Goal: Information Seeking & Learning: Learn about a topic

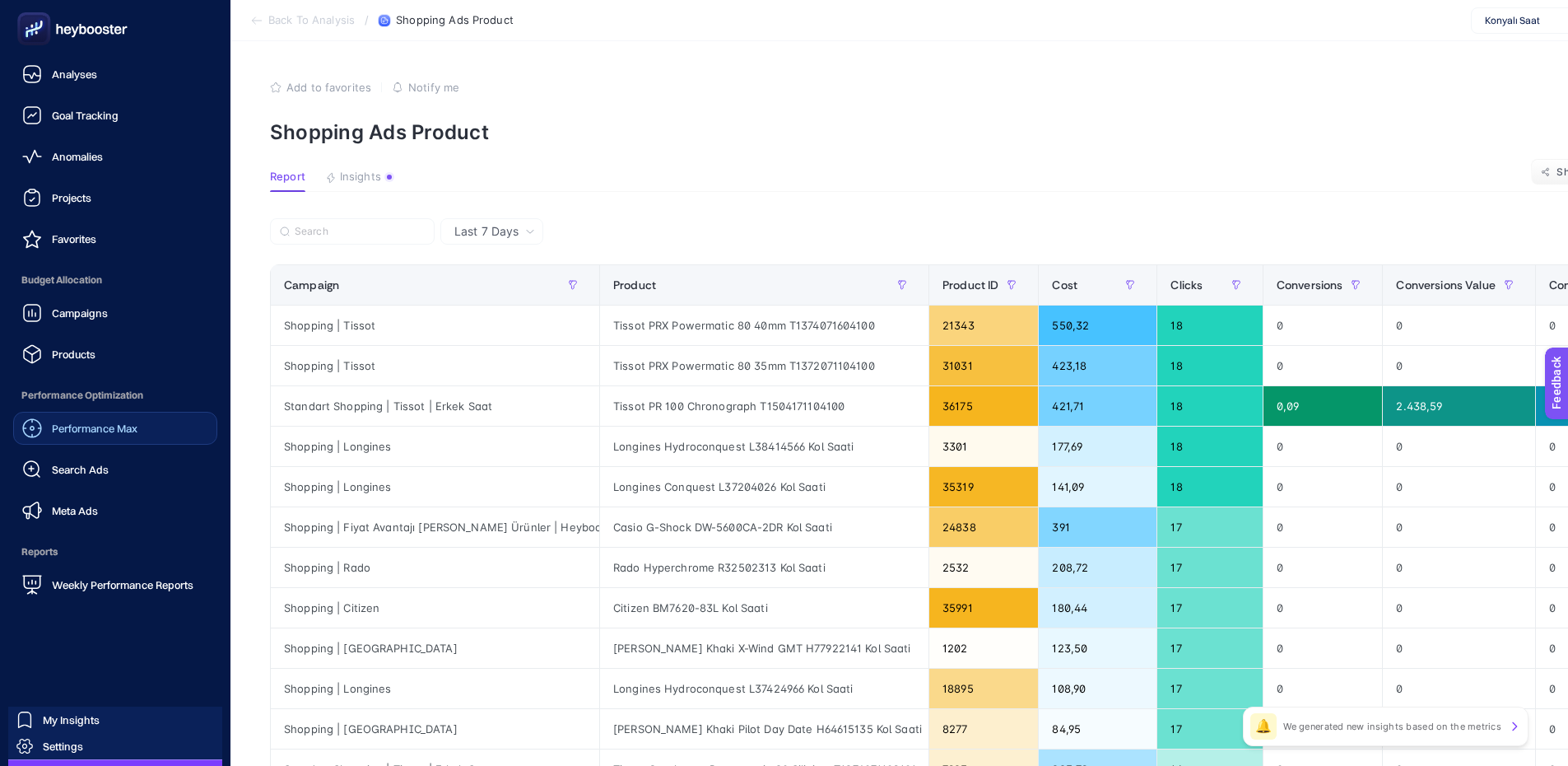
click at [84, 436] on div "Performance Max" at bounding box center [80, 429] width 115 height 20
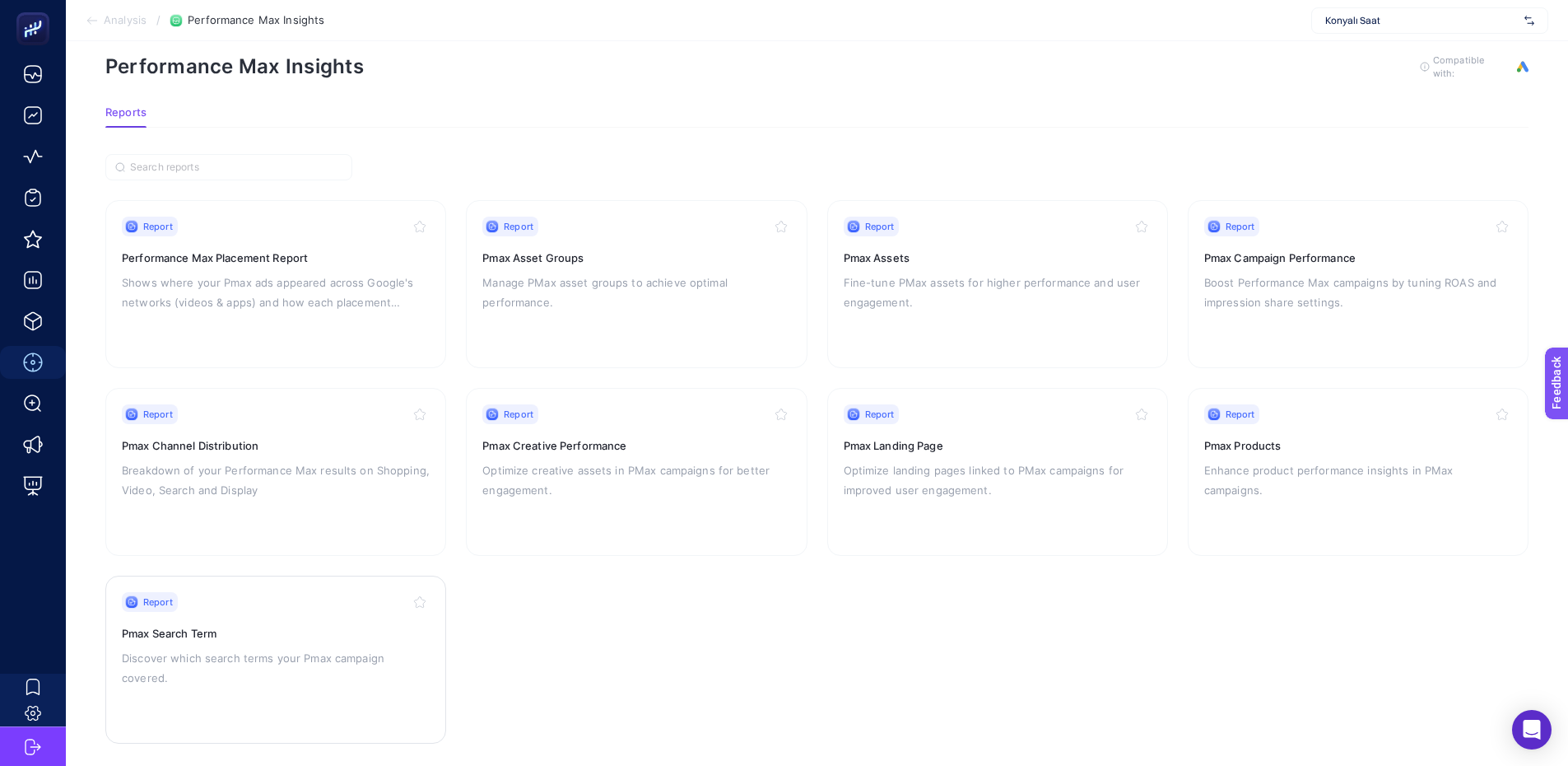
scroll to position [42, 0]
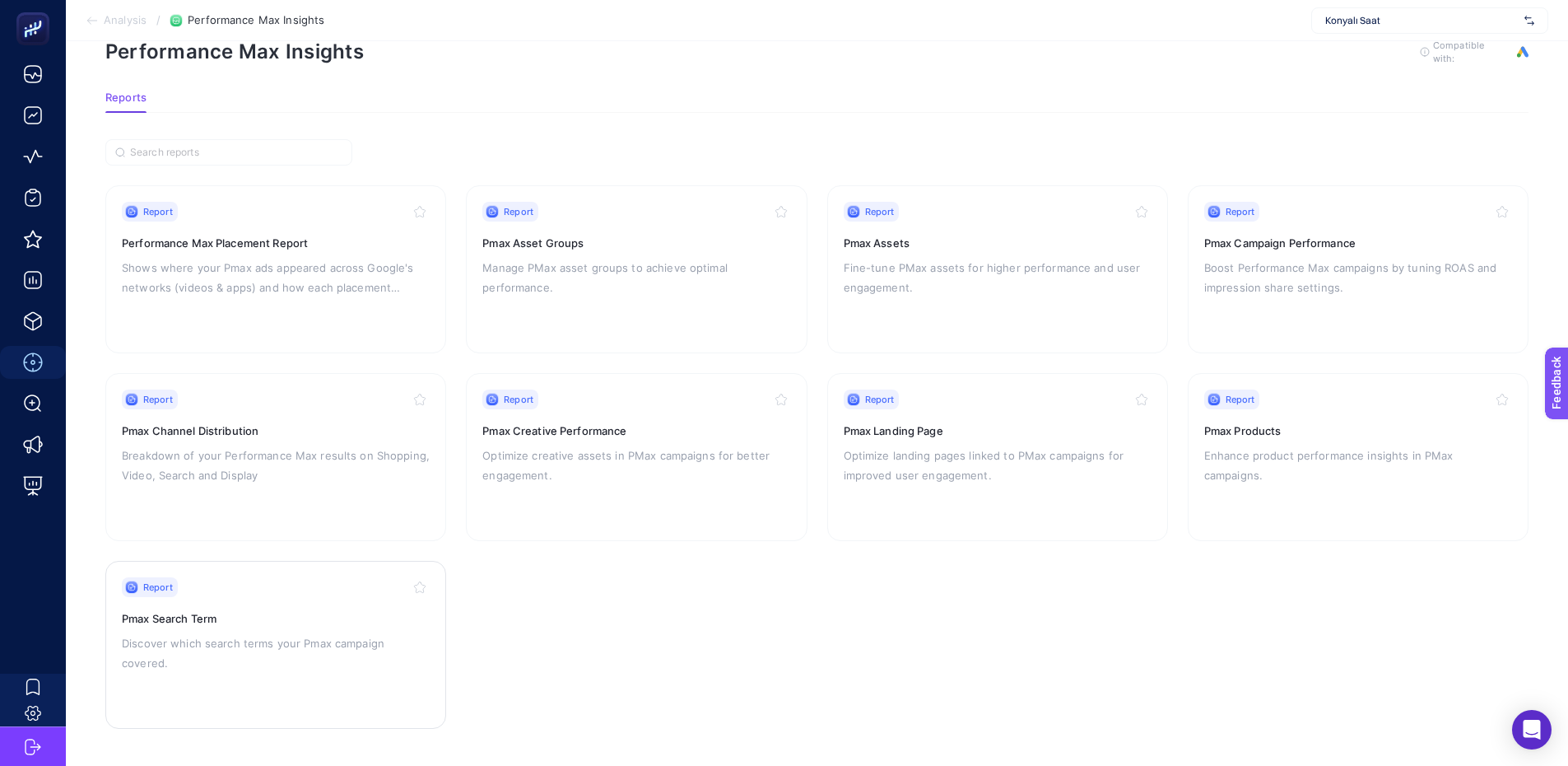
click at [258, 577] on div "Report" at bounding box center [276, 587] width 308 height 20
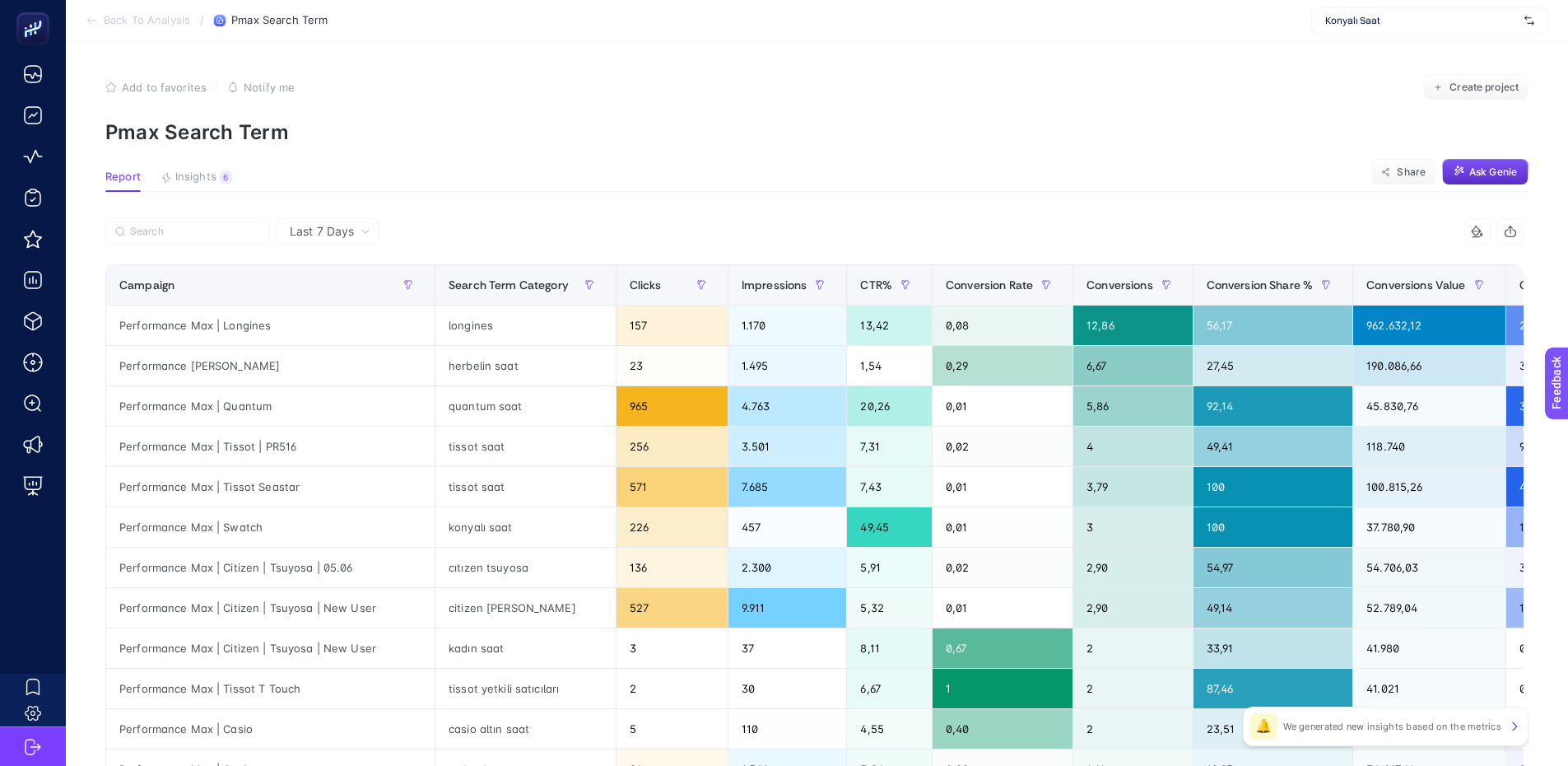
click at [164, 86] on span "Add to favorites" at bounding box center [164, 87] width 85 height 13
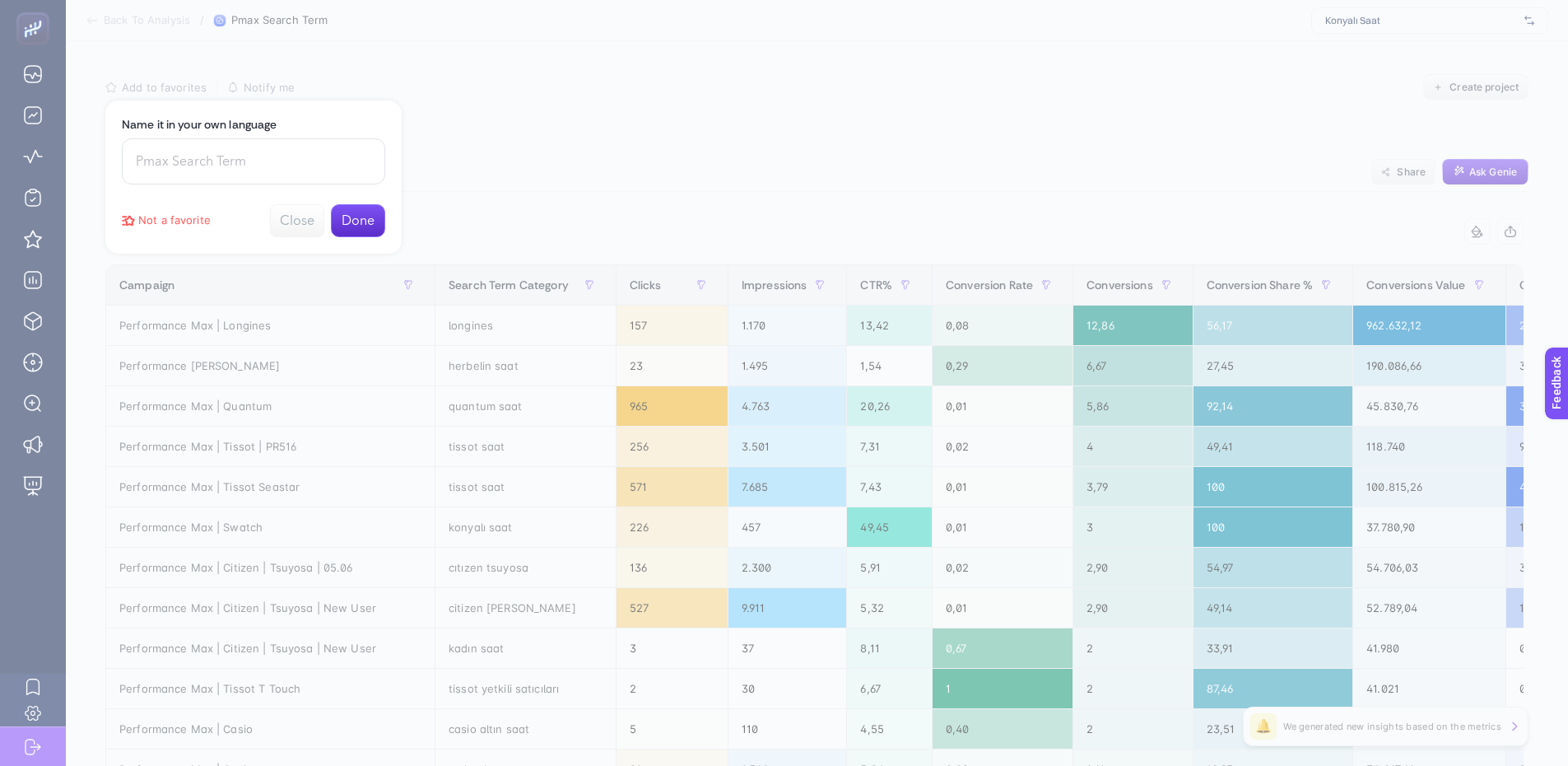
click at [372, 223] on button "Done" at bounding box center [357, 221] width 54 height 33
click at [371, 136] on button "Close" at bounding box center [357, 134] width 54 height 33
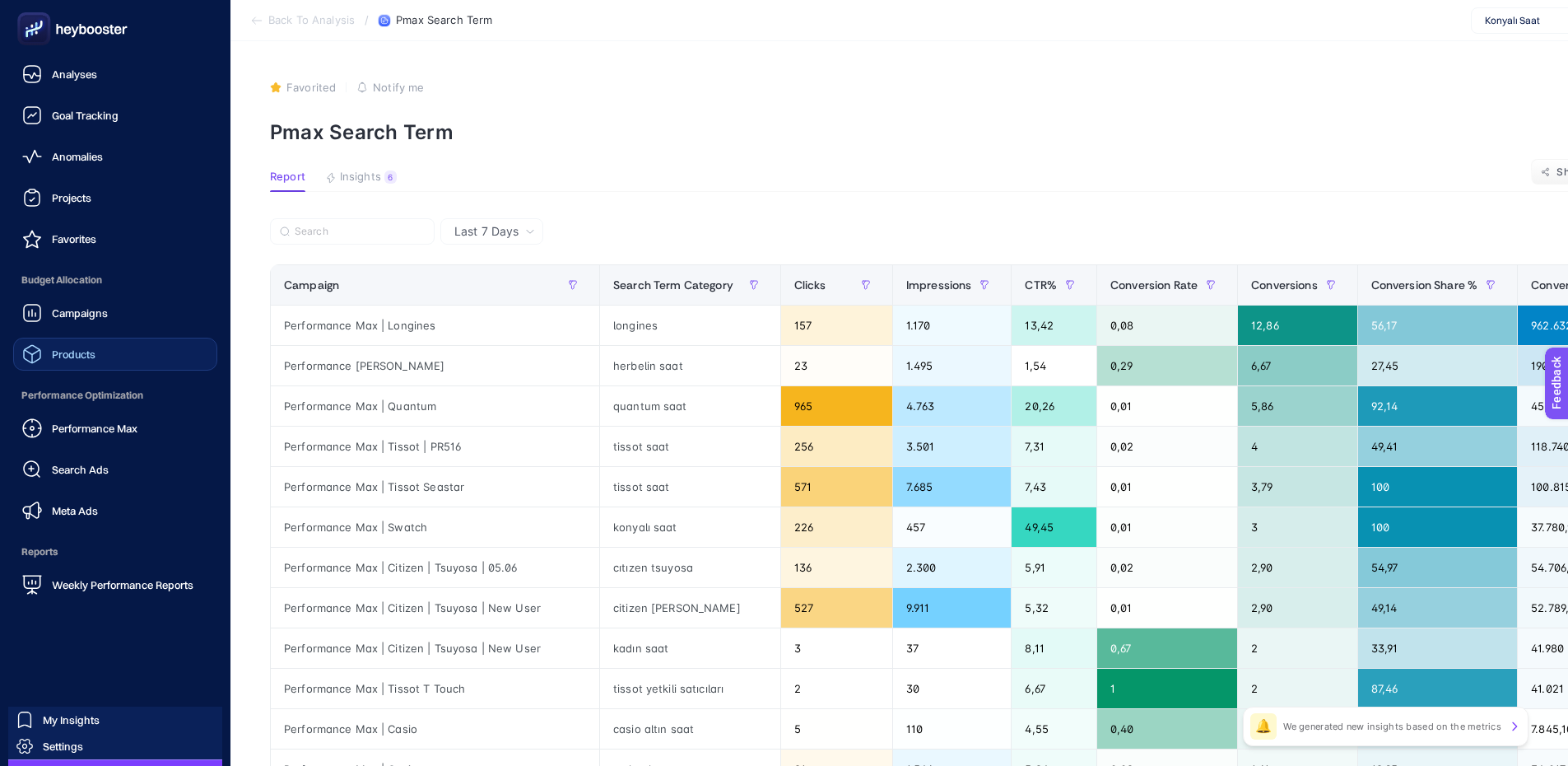
click at [81, 359] on span "Products" at bounding box center [73, 354] width 44 height 13
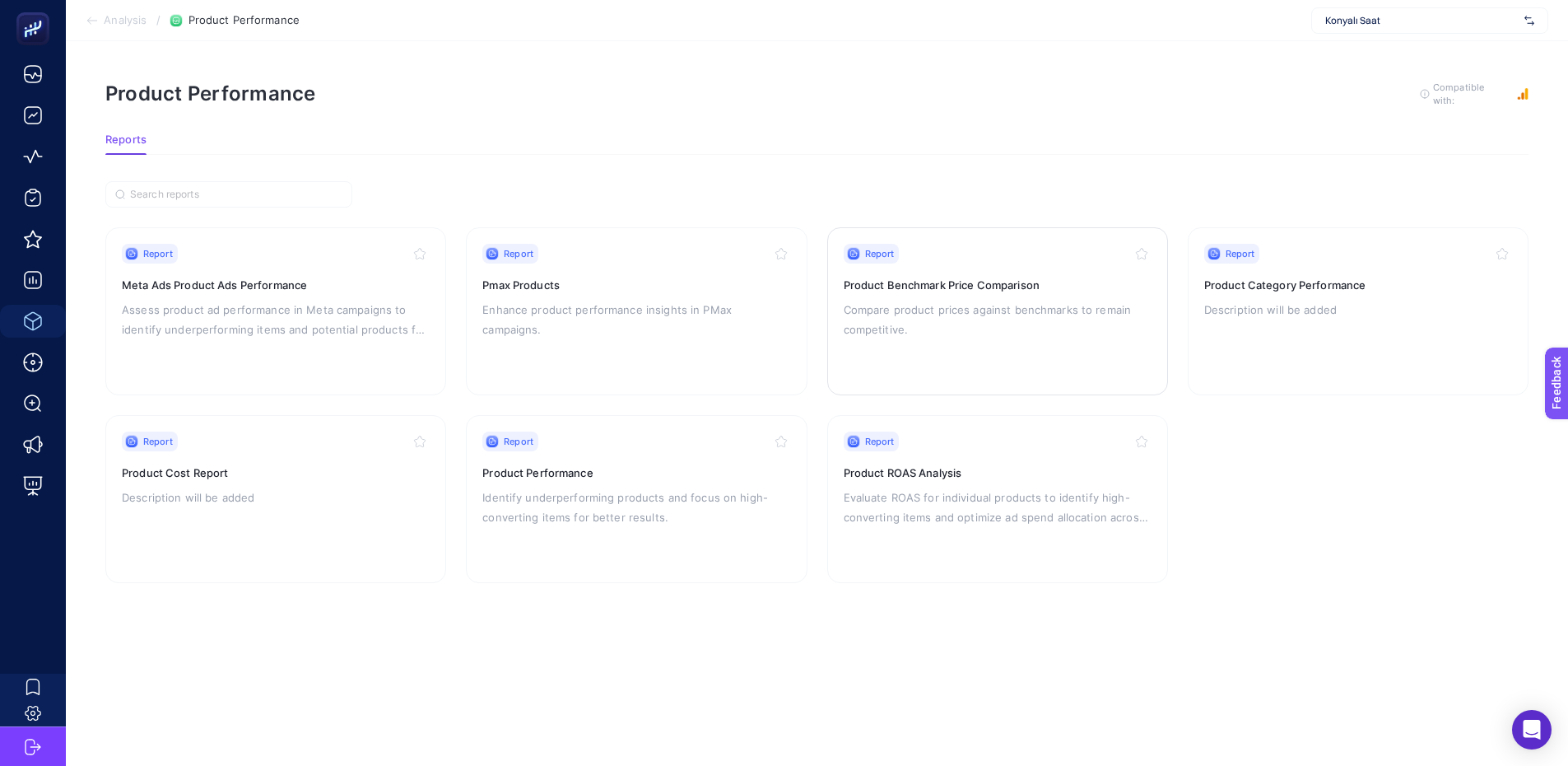
click at [894, 327] on p "Compare product prices against benchmarks to remain competitive." at bounding box center [997, 320] width 308 height 40
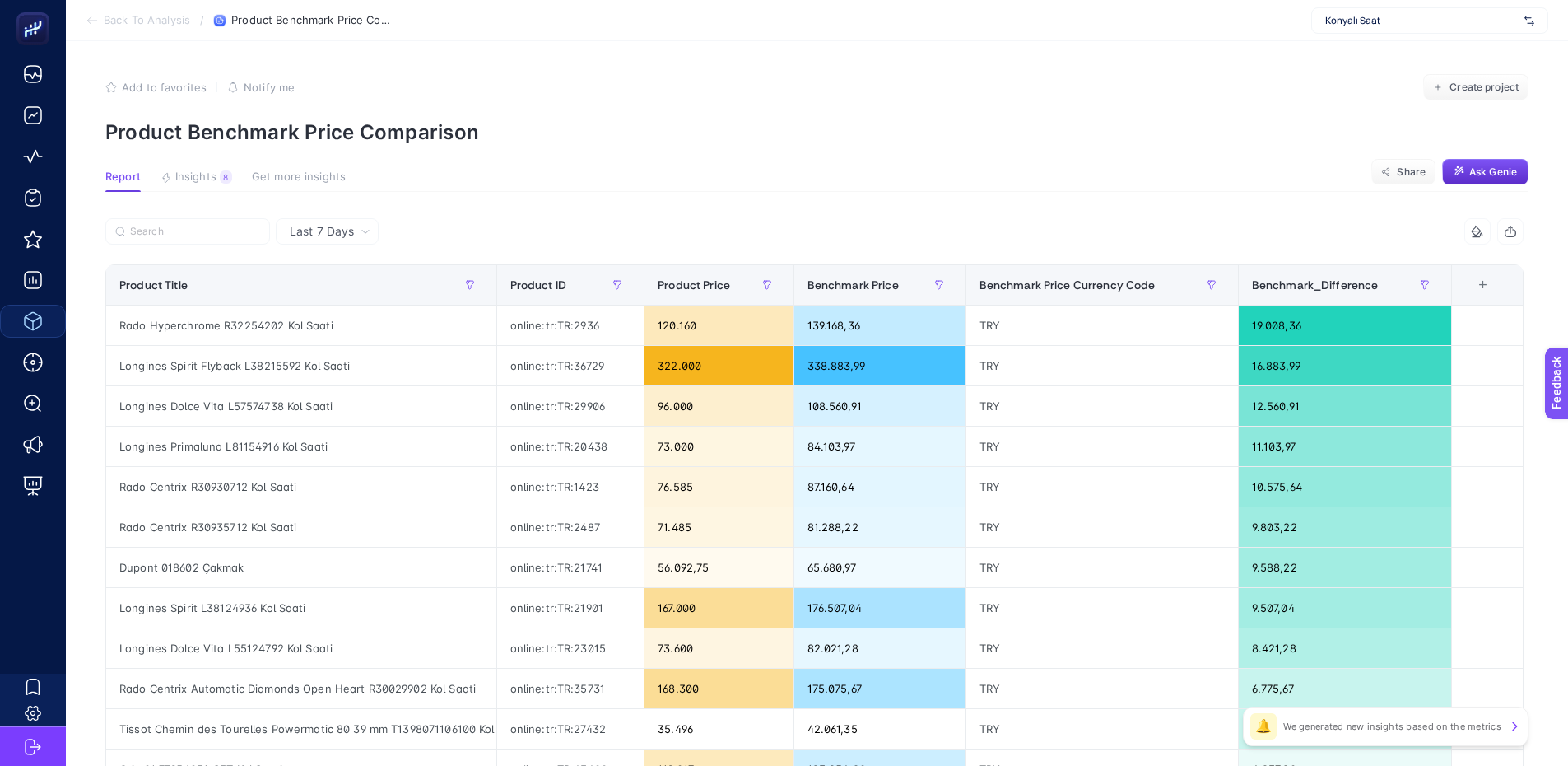
click at [174, 83] on span "Add to favorites" at bounding box center [164, 87] width 85 height 13
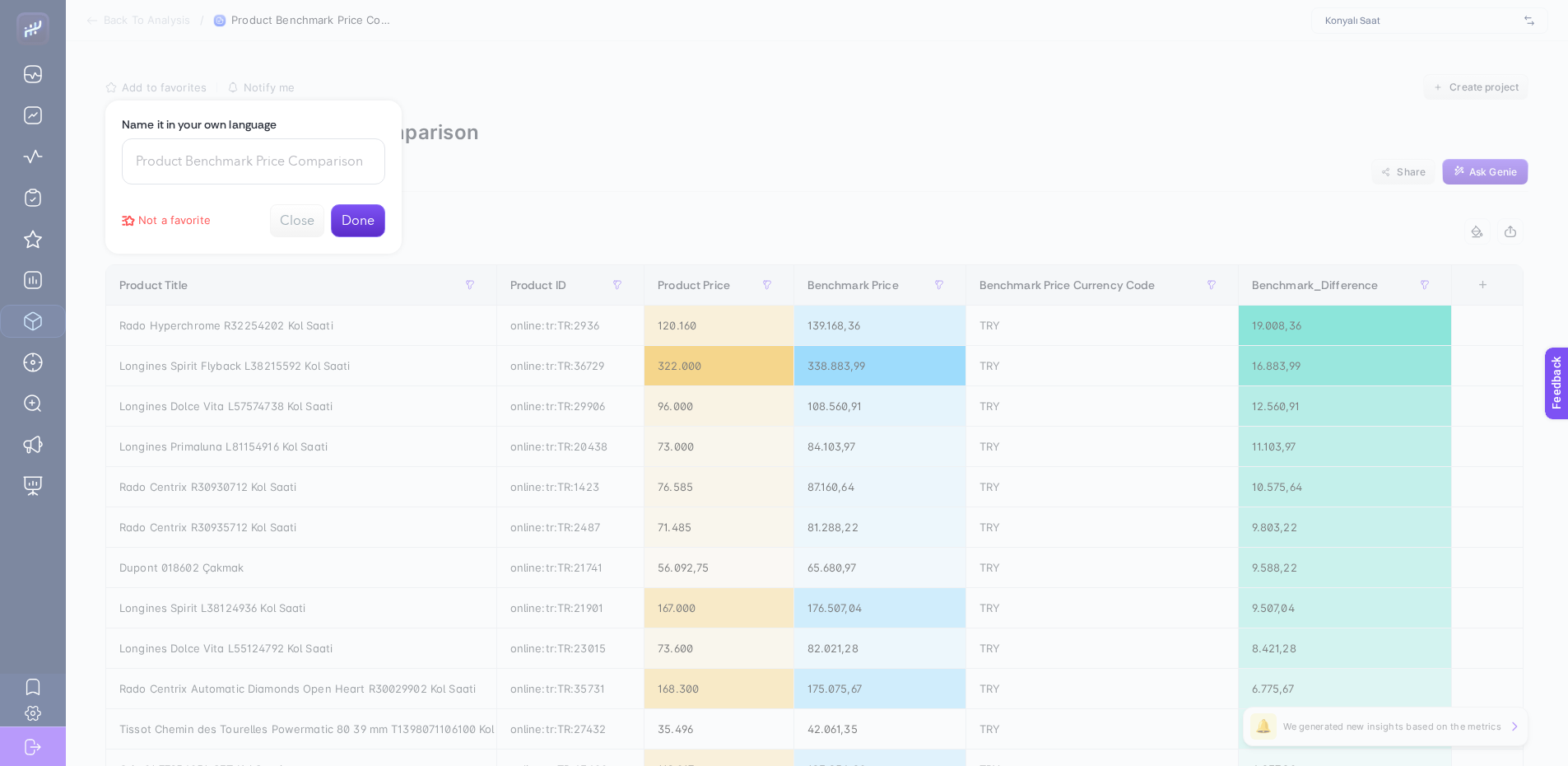
click at [345, 217] on button "Done" at bounding box center [357, 221] width 54 height 33
click at [355, 124] on button "Close" at bounding box center [357, 134] width 54 height 33
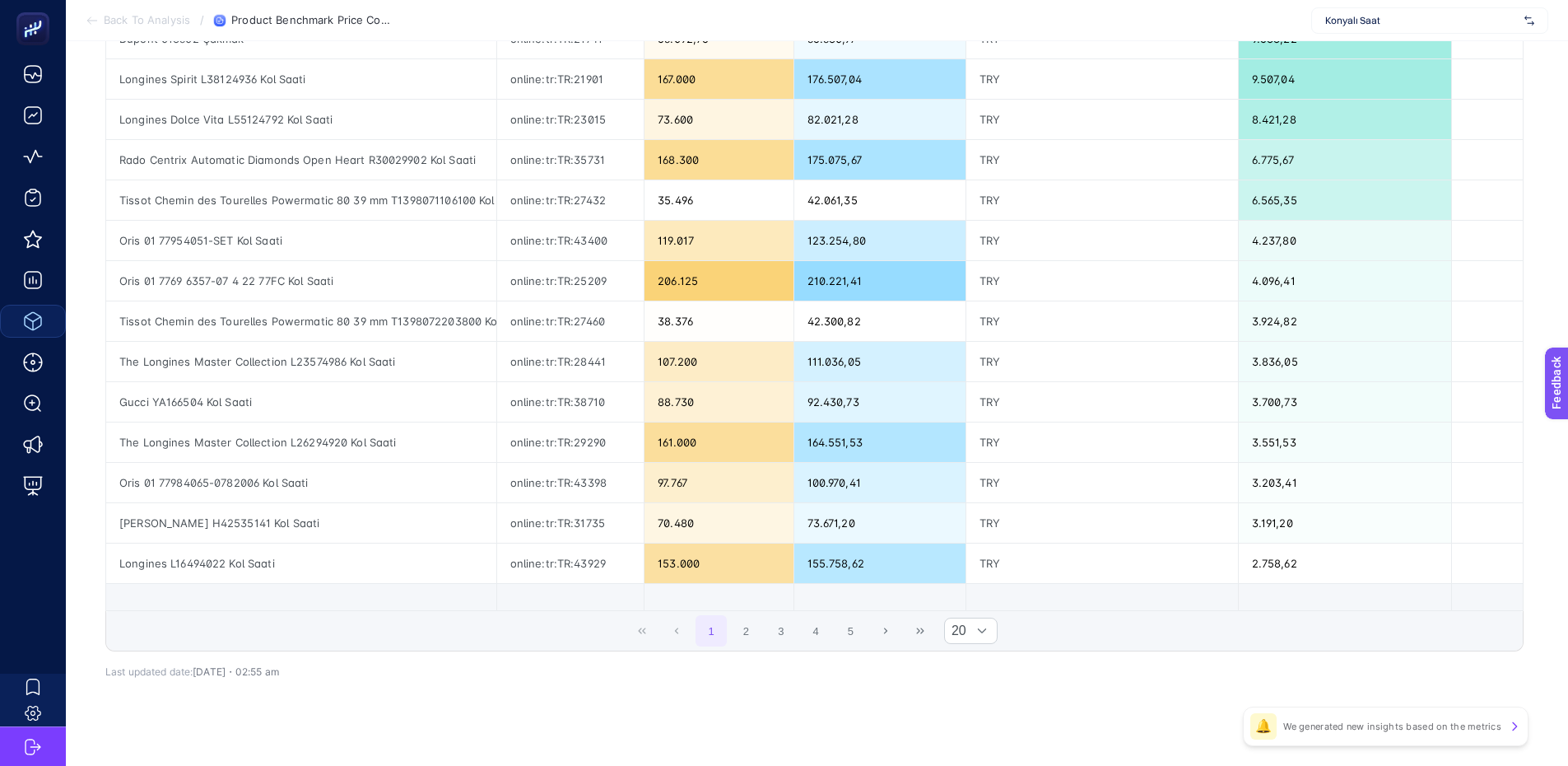
scroll to position [546, 0]
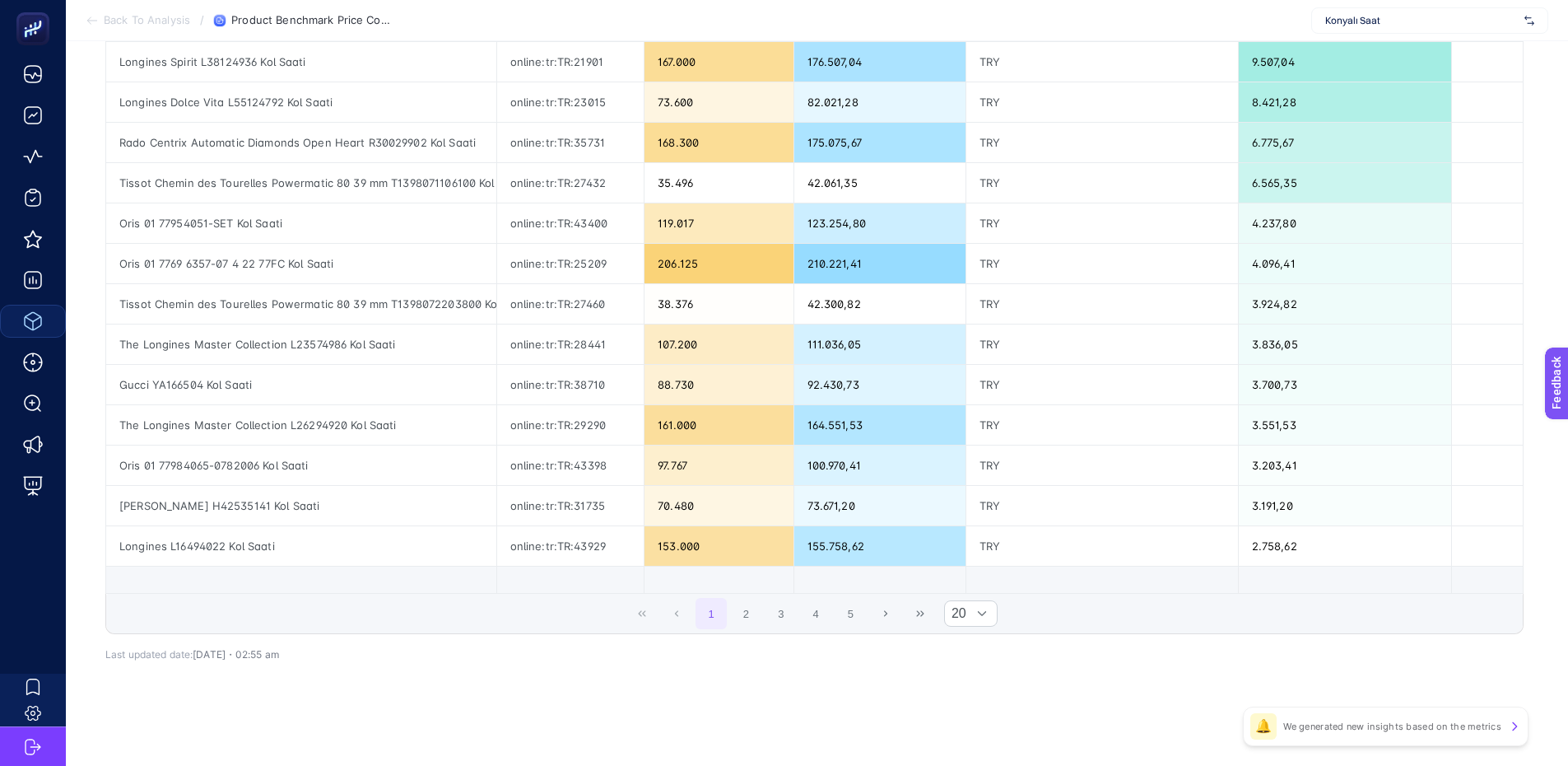
click at [997, 608] on div at bounding box center [982, 614] width 32 height 25
click at [983, 675] on li "50" at bounding box center [978, 683] width 53 height 33
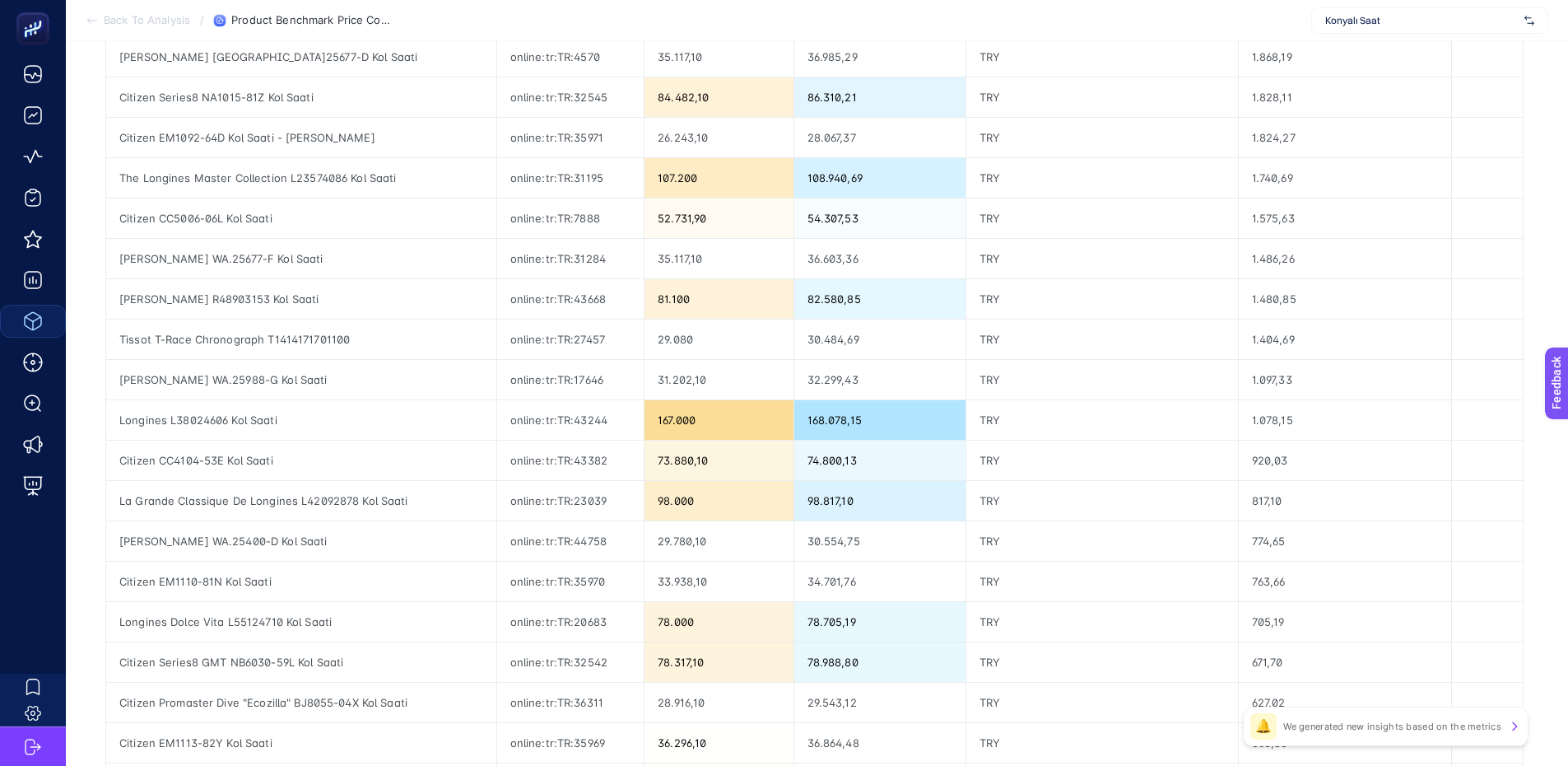
scroll to position [1756, 7]
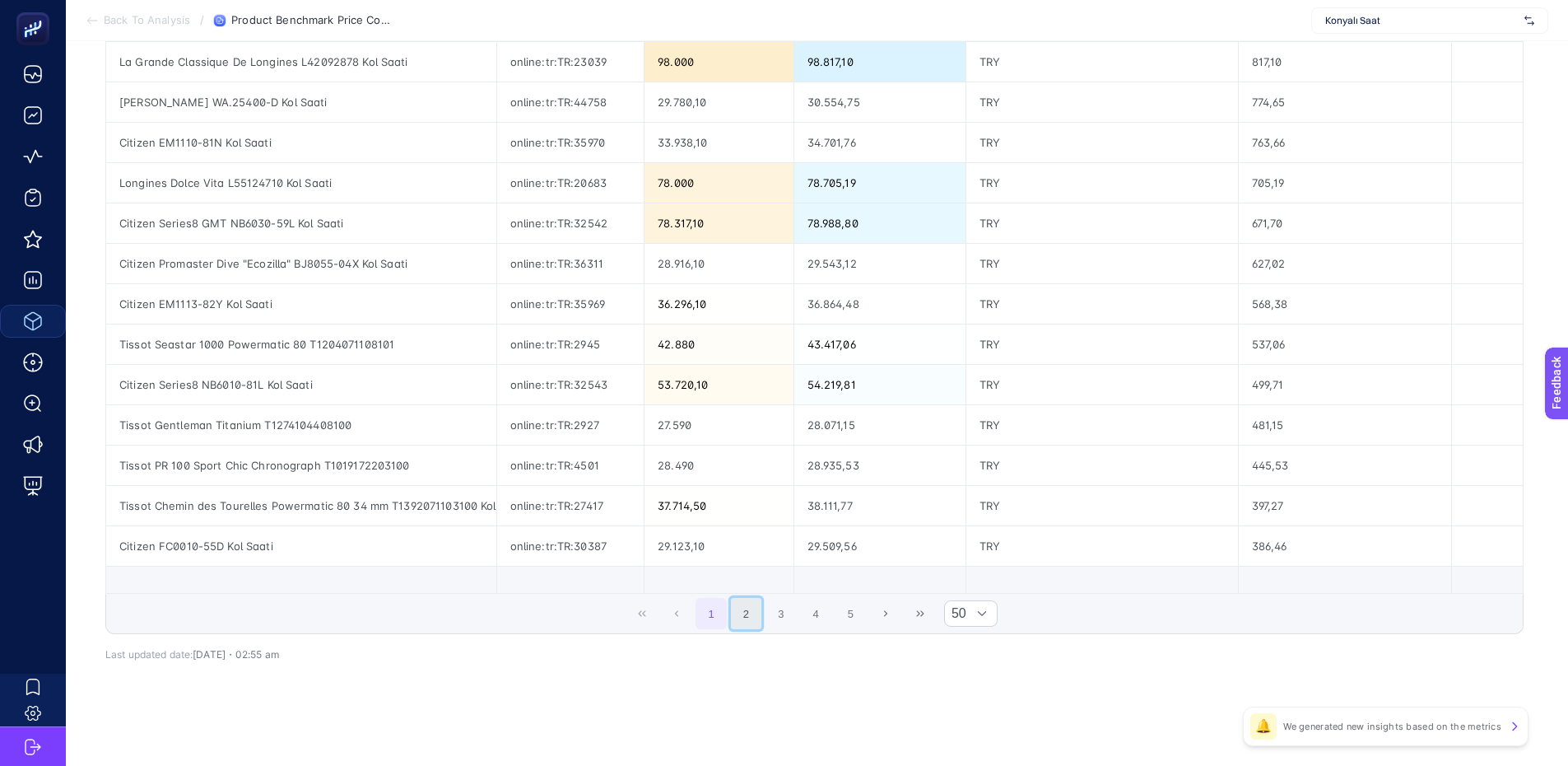
click at [746, 611] on button "2" at bounding box center [747, 614] width 32 height 32
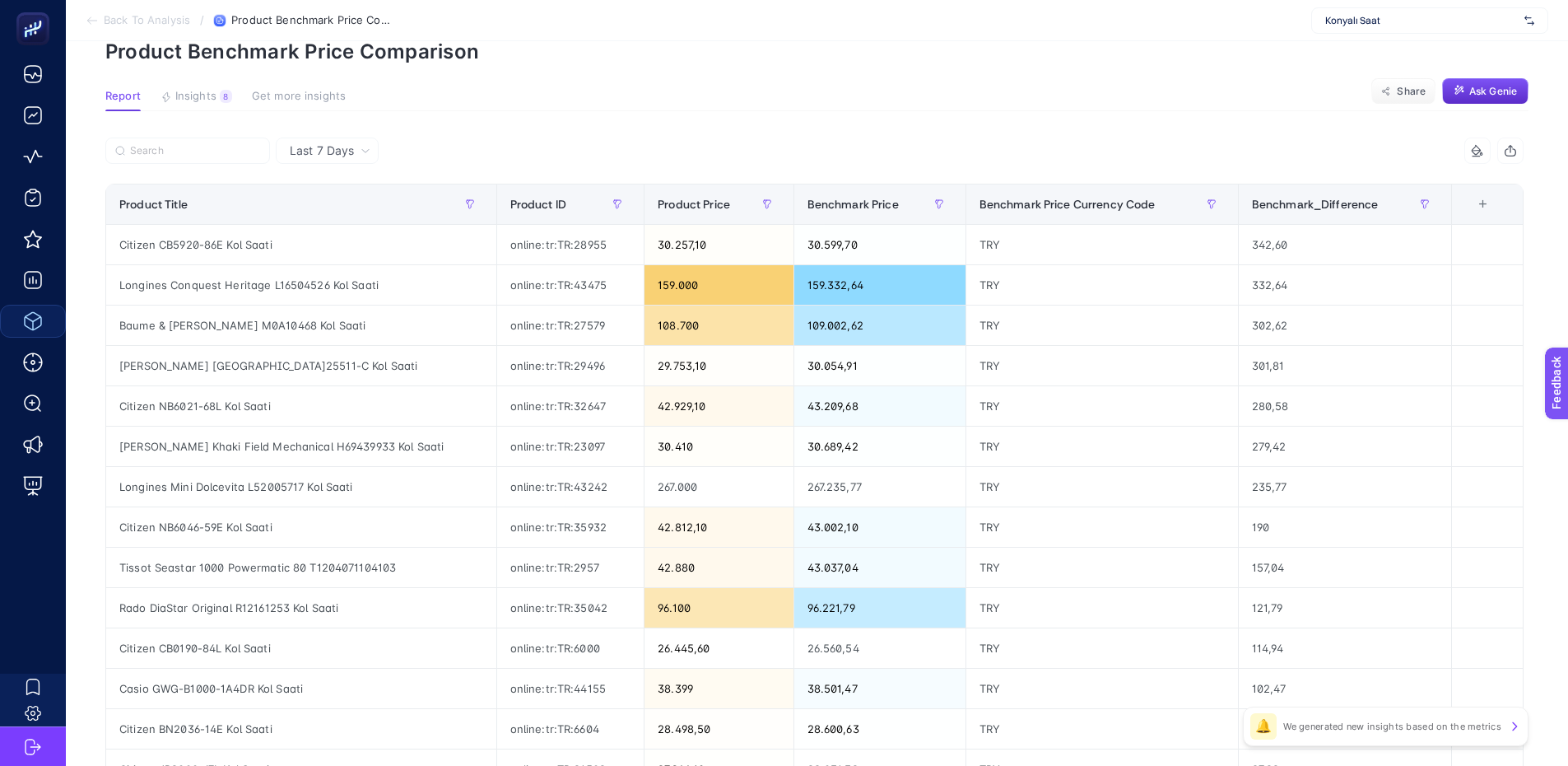
scroll to position [0, 7]
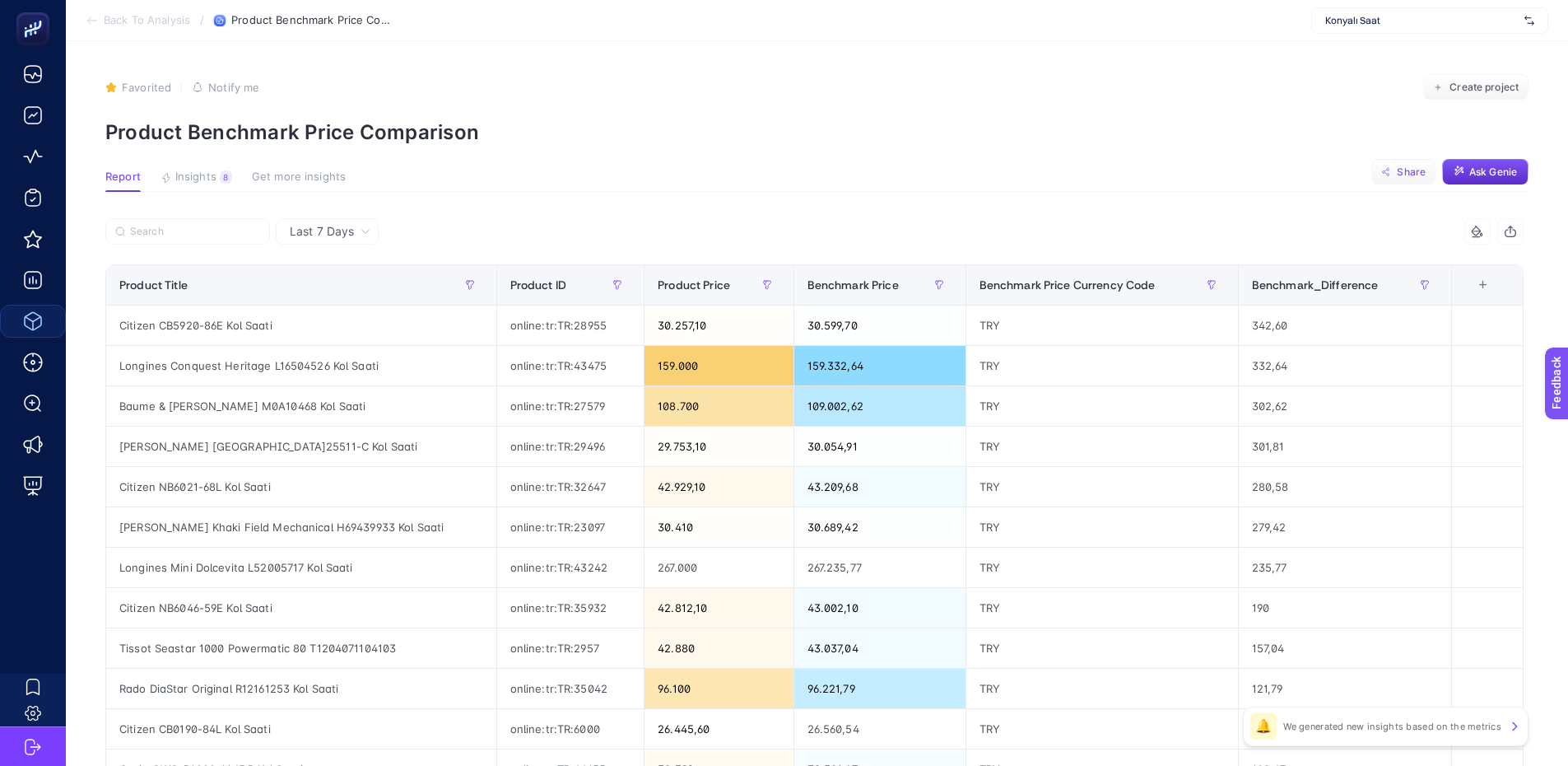
click at [1413, 170] on span "Share" at bounding box center [1411, 172] width 29 height 13
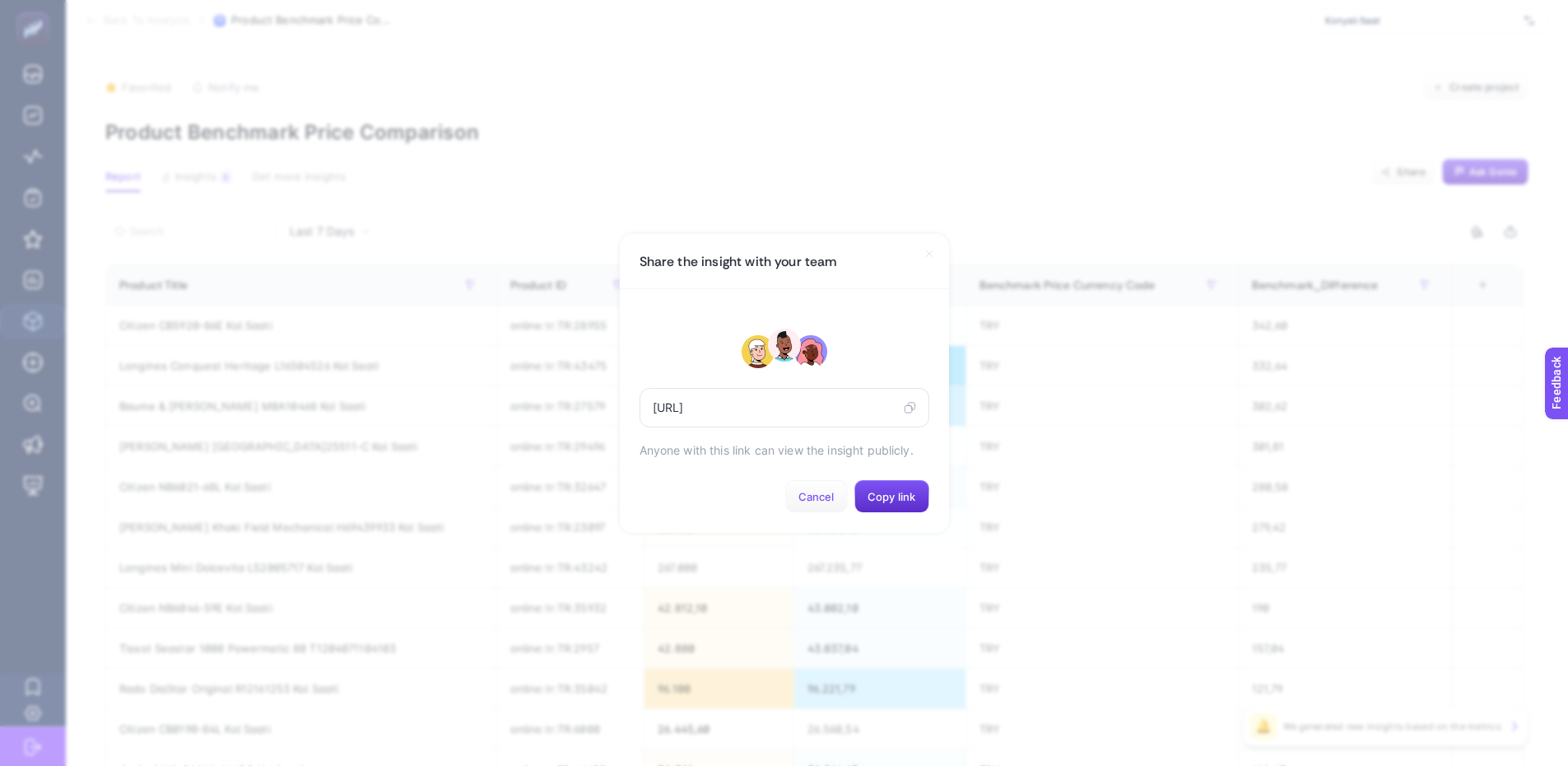
click at [817, 496] on span "Cancel" at bounding box center [816, 497] width 37 height 13
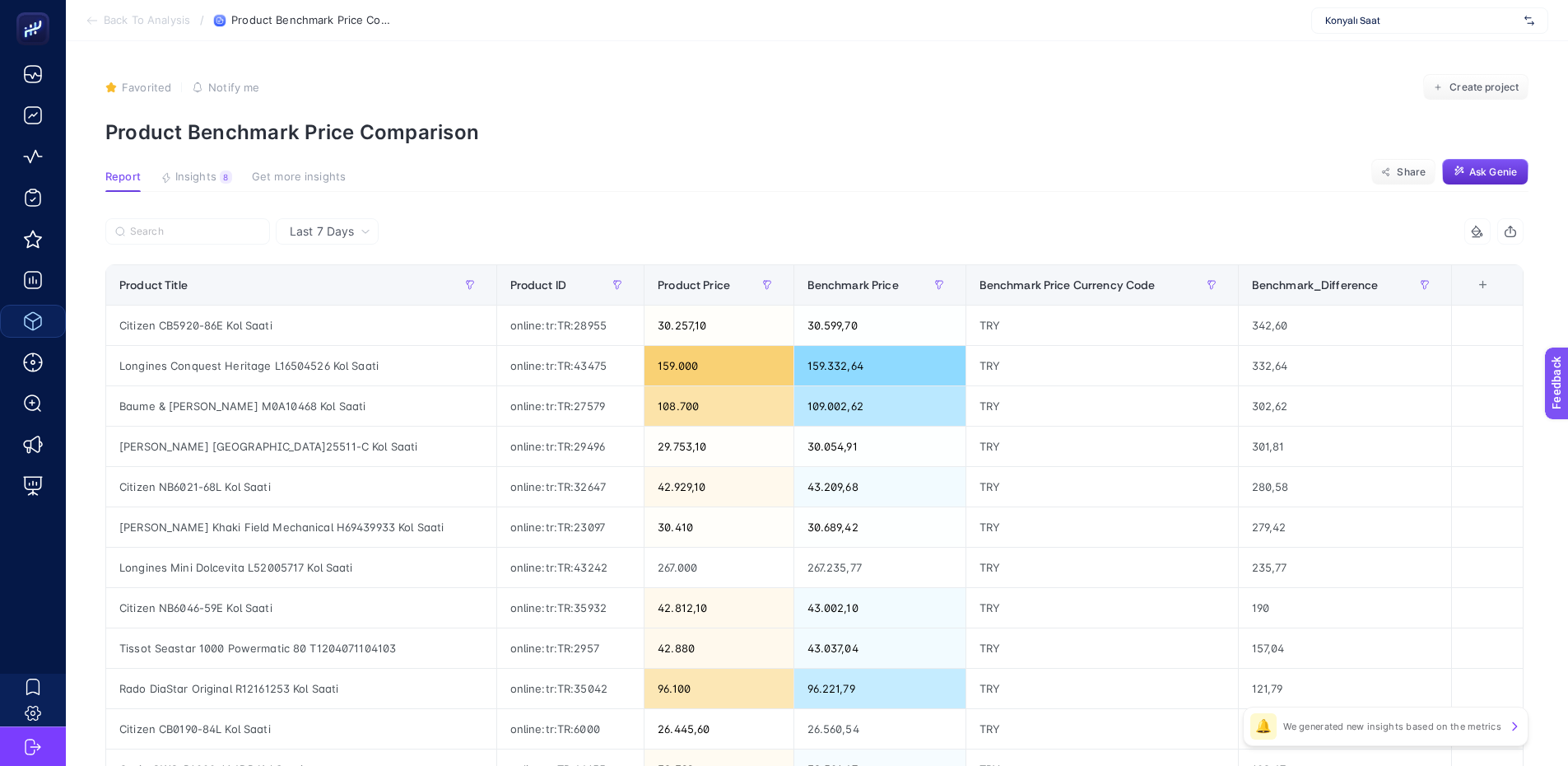
click at [1517, 233] on icon "button" at bounding box center [1511, 232] width 13 height 13
